Goal: Register for event/course

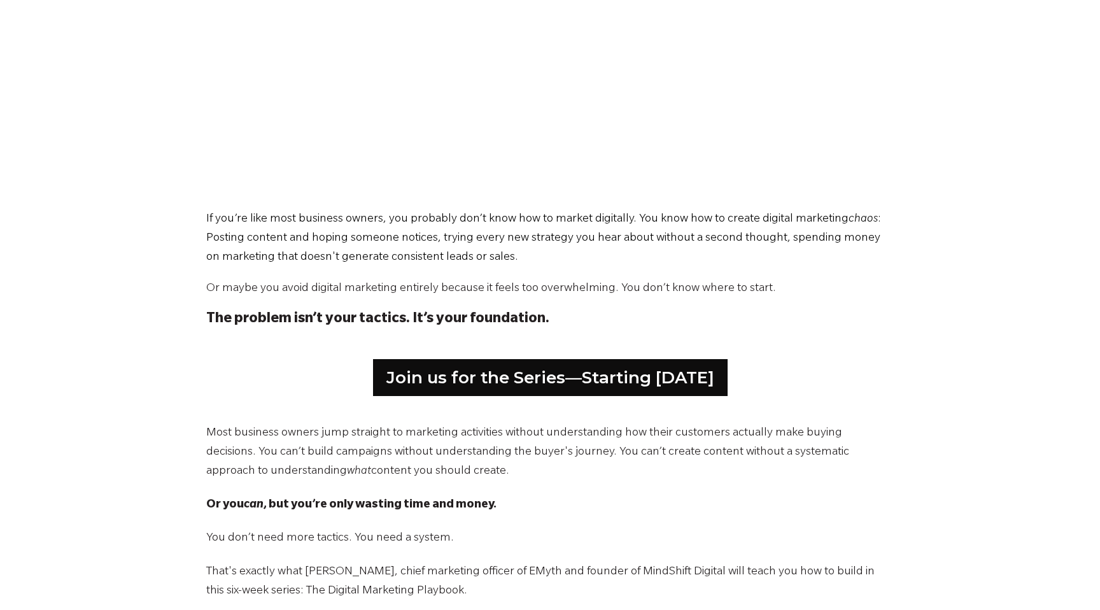
scroll to position [643, 0]
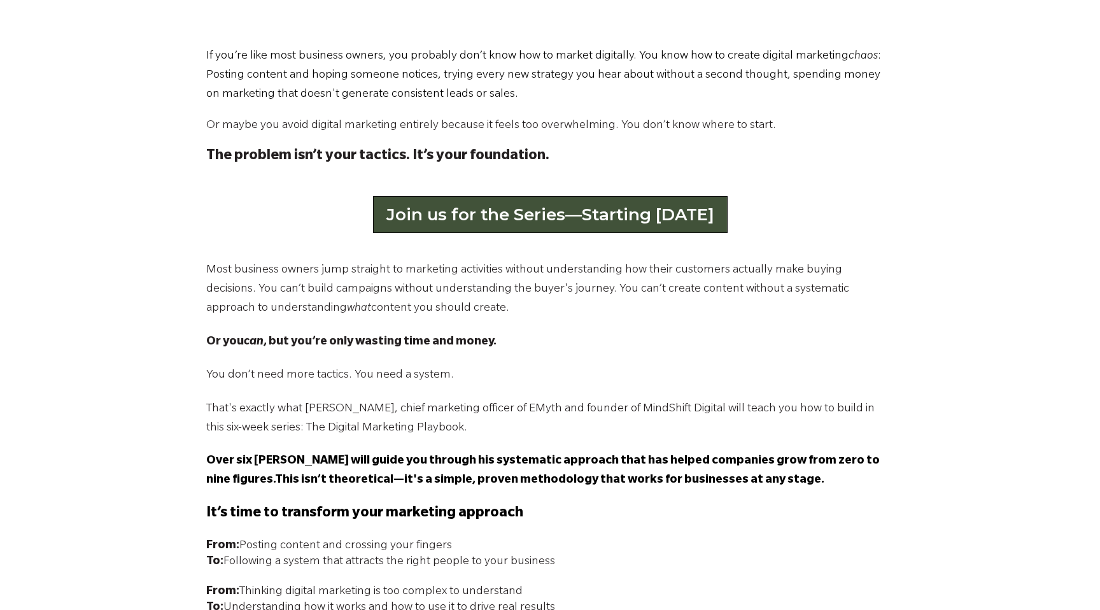
click at [668, 208] on link "Join us for the Series—Starting [DATE]" at bounding box center [550, 214] width 355 height 37
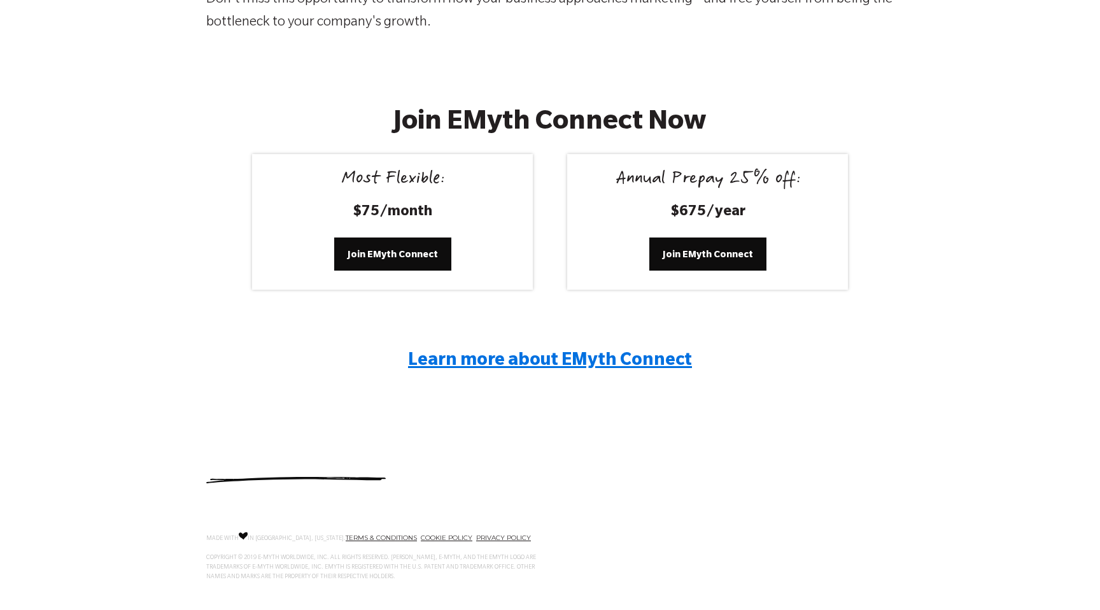
scroll to position [2355, 0]
